Goal: Find specific page/section: Find specific page/section

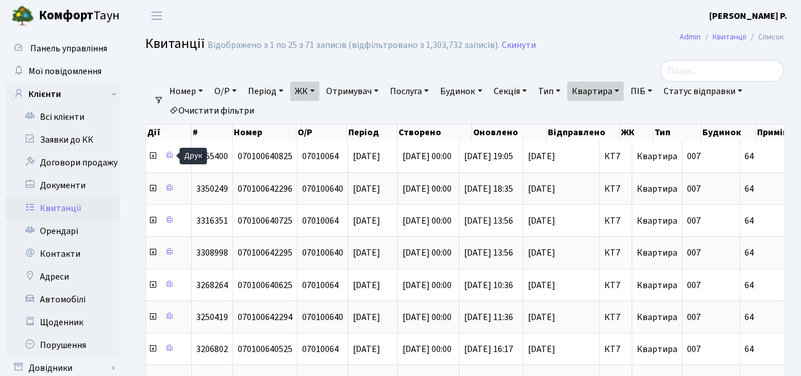
select select "305"
select select "25"
click at [235, 108] on link "Очистити фільтри" at bounding box center [212, 110] width 94 height 19
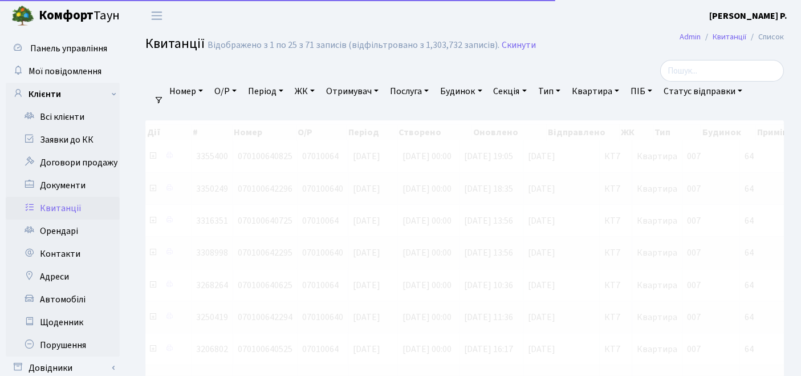
click at [315, 96] on link "ЖК" at bounding box center [304, 91] width 29 height 19
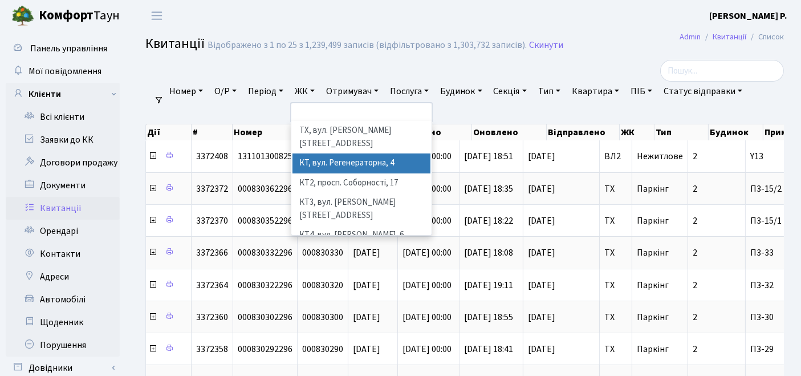
click at [359, 153] on li "КТ, вул. Регенераторна, 4" at bounding box center [361, 163] width 139 height 20
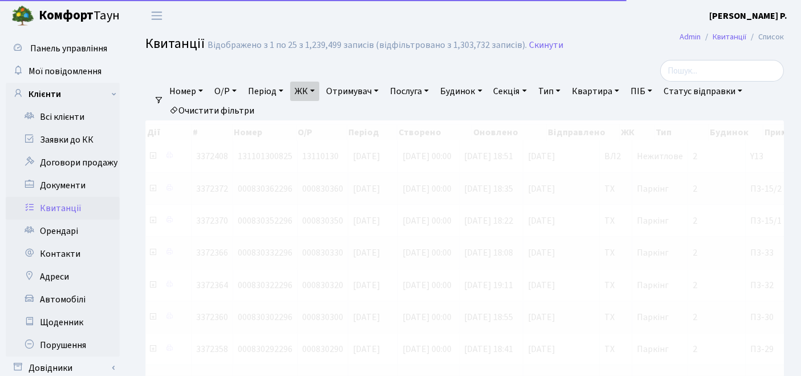
click at [604, 90] on link "Квартира" at bounding box center [595, 91] width 56 height 19
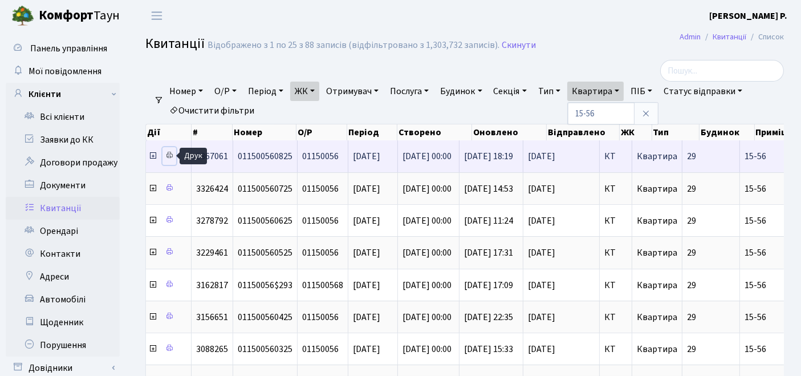
click at [169, 157] on icon at bounding box center [169, 155] width 8 height 8
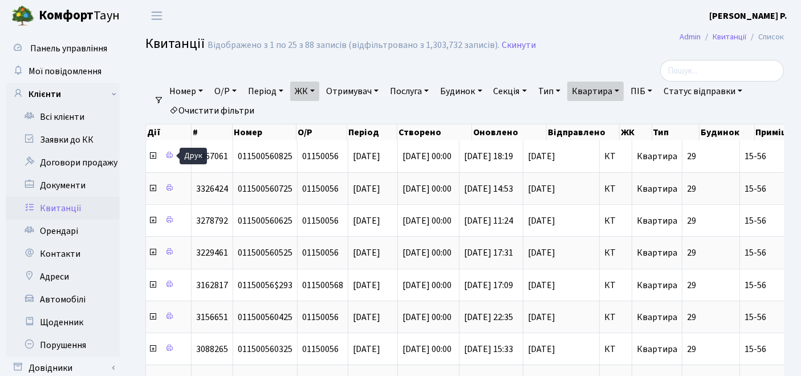
click at [608, 92] on link "Квартира" at bounding box center [595, 91] width 56 height 19
type input "15-58"
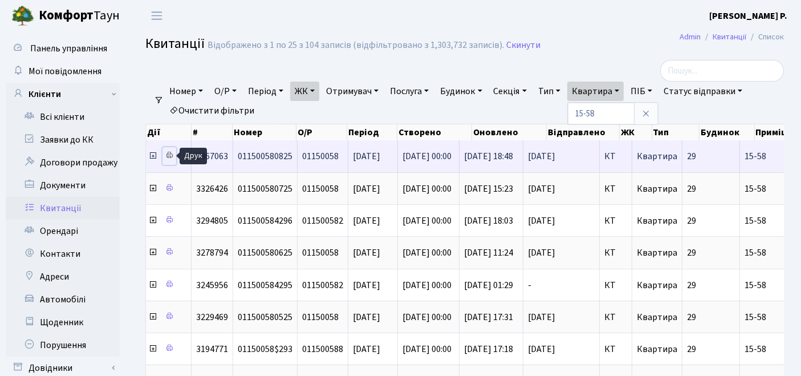
click at [170, 155] on icon at bounding box center [169, 155] width 8 height 8
